Goal: Information Seeking & Learning: Learn about a topic

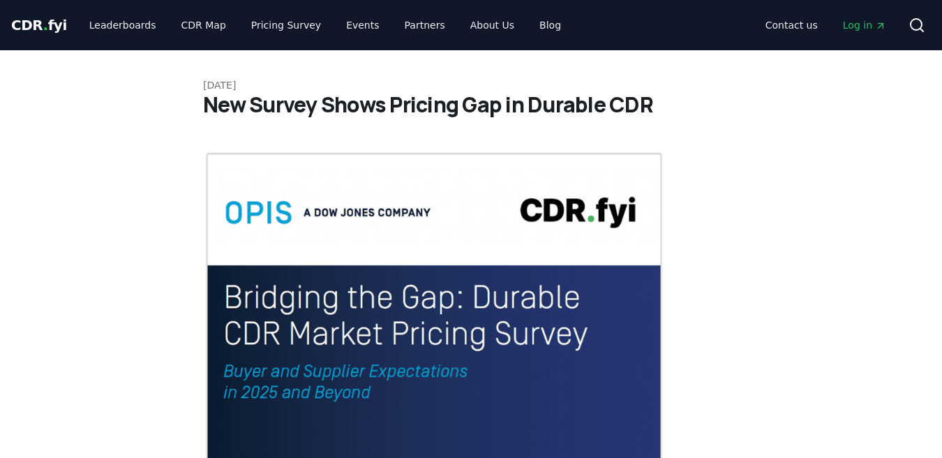
click at [0, 0] on div at bounding box center [0, 0] width 0 height 0
click at [278, 26] on link "Pricing Survey" at bounding box center [286, 25] width 92 height 25
click at [260, 20] on link "Pricing Survey" at bounding box center [286, 25] width 92 height 25
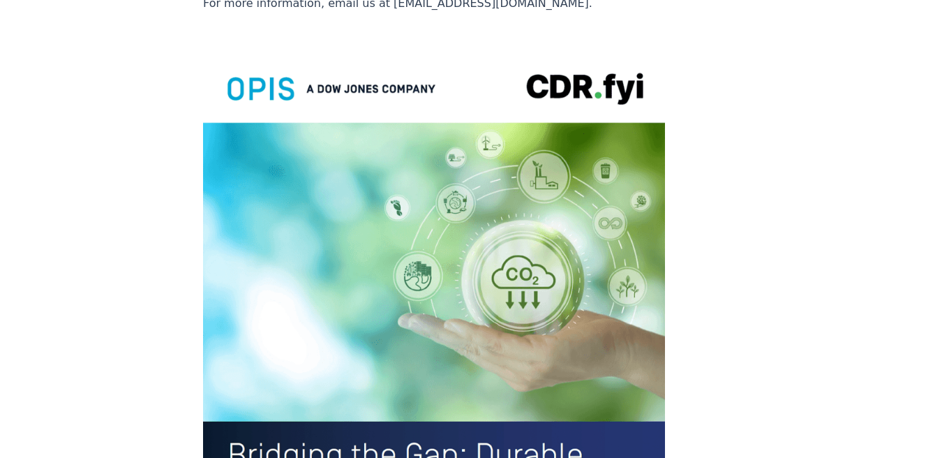
scroll to position [2300, 0]
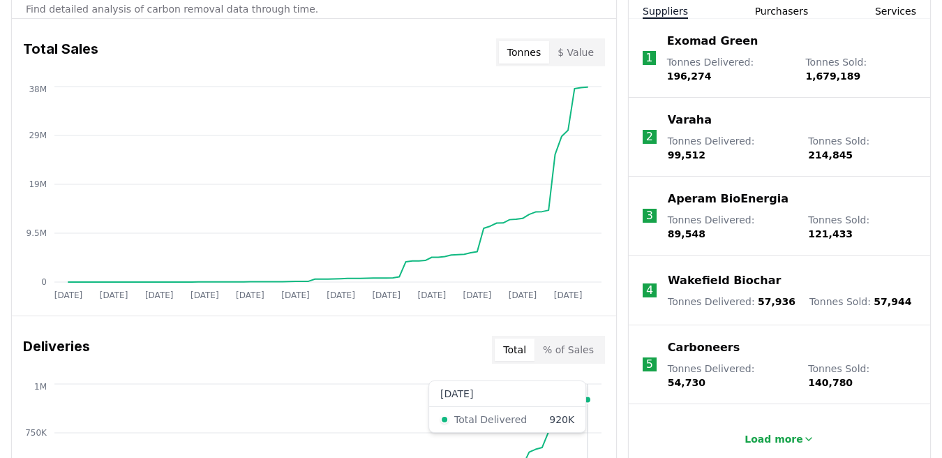
scroll to position [546, 0]
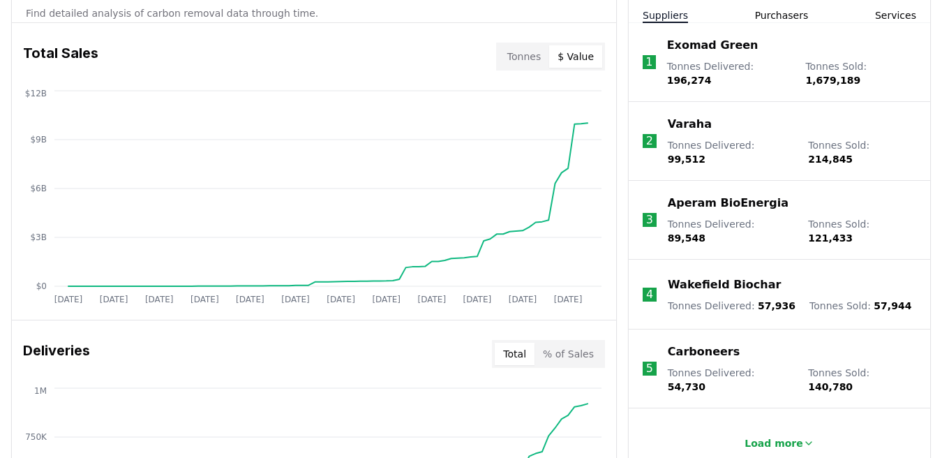
click at [571, 51] on button "$ Value" at bounding box center [575, 56] width 53 height 22
click at [531, 58] on button "Tonnes" at bounding box center [524, 56] width 50 height 22
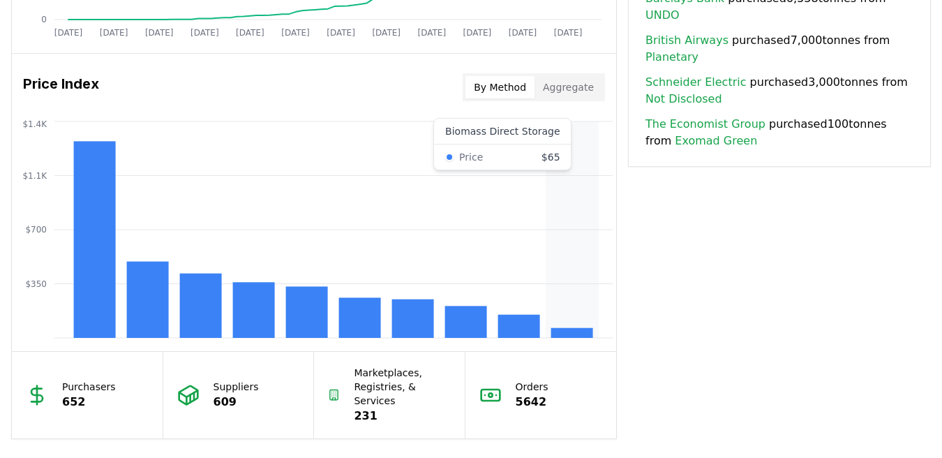
scroll to position [1108, 0]
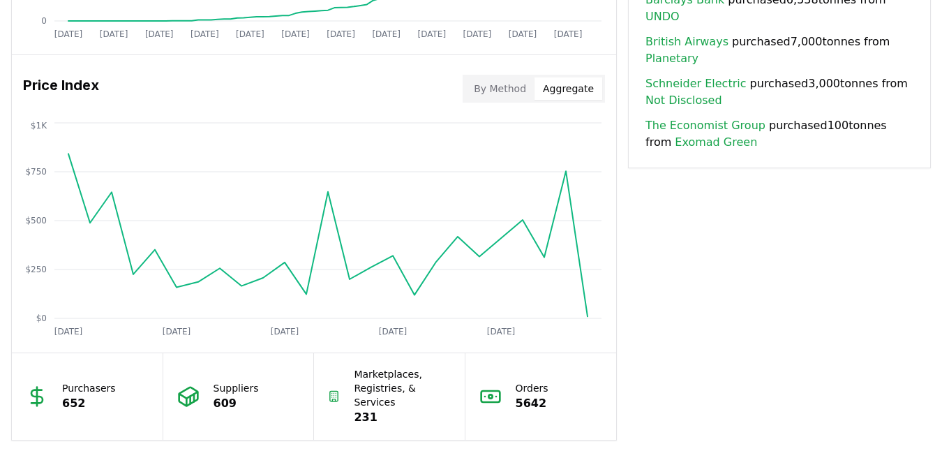
click at [558, 98] on button "Aggregate" at bounding box center [569, 88] width 68 height 22
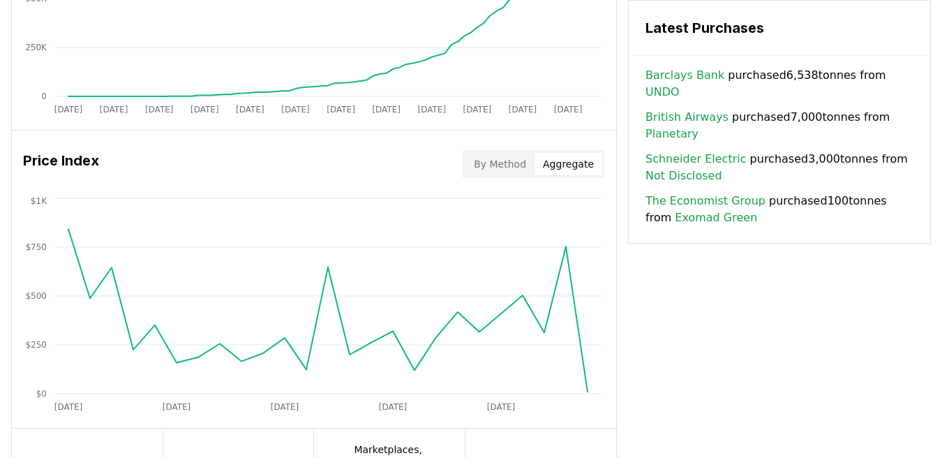
scroll to position [1032, 0]
click at [509, 164] on button "By Method" at bounding box center [499, 165] width 69 height 22
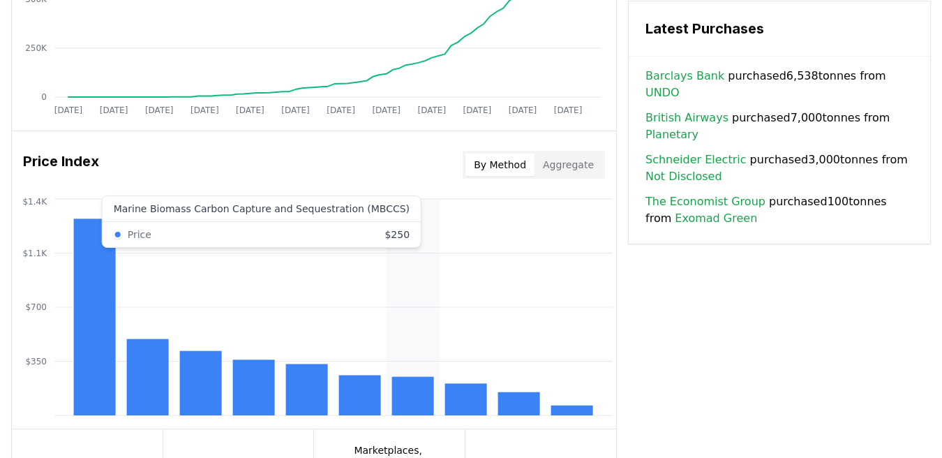
scroll to position [1168, 0]
